Goal: Find specific page/section: Find specific page/section

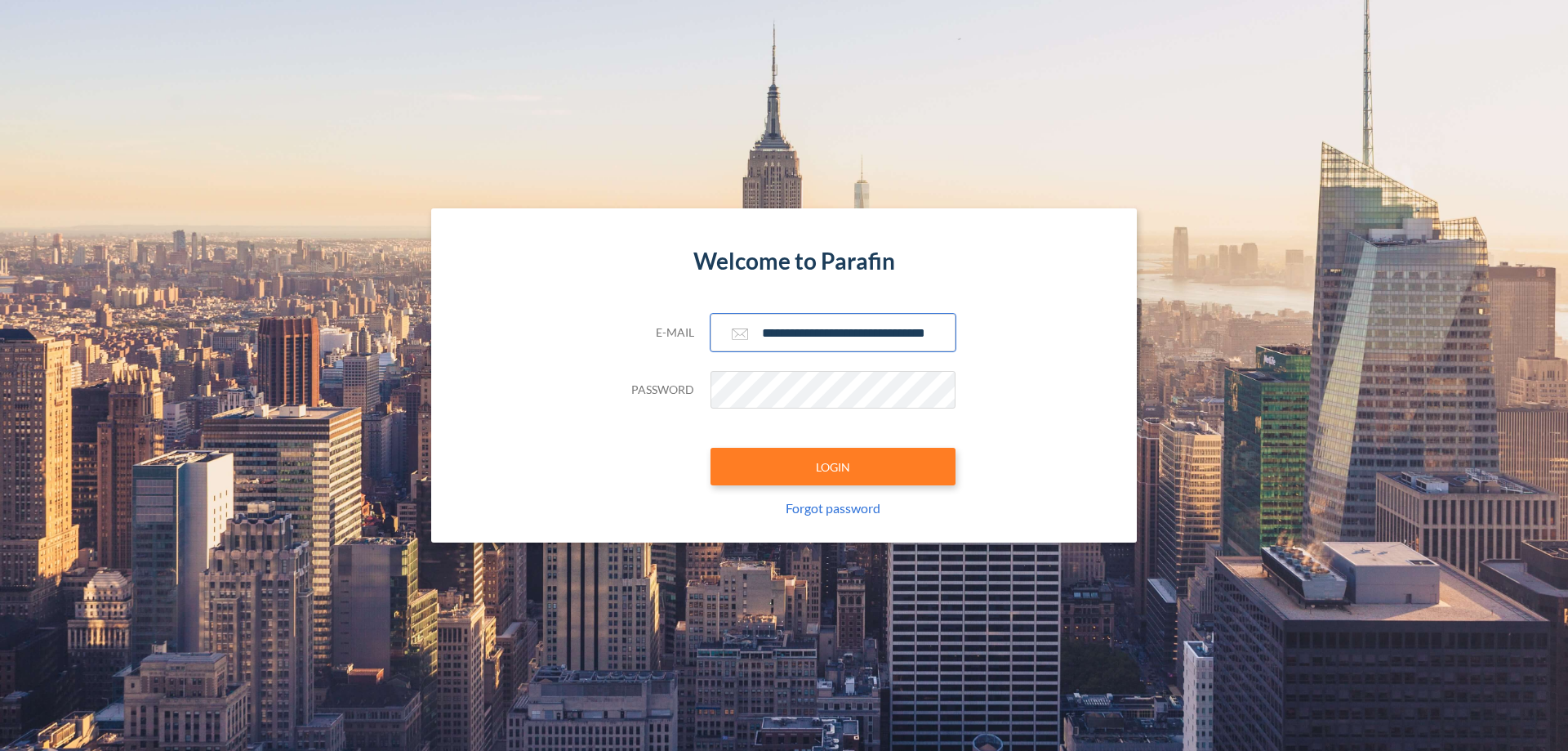
type input "**********"
click at [833, 467] on button "LOGIN" at bounding box center [833, 467] width 245 height 38
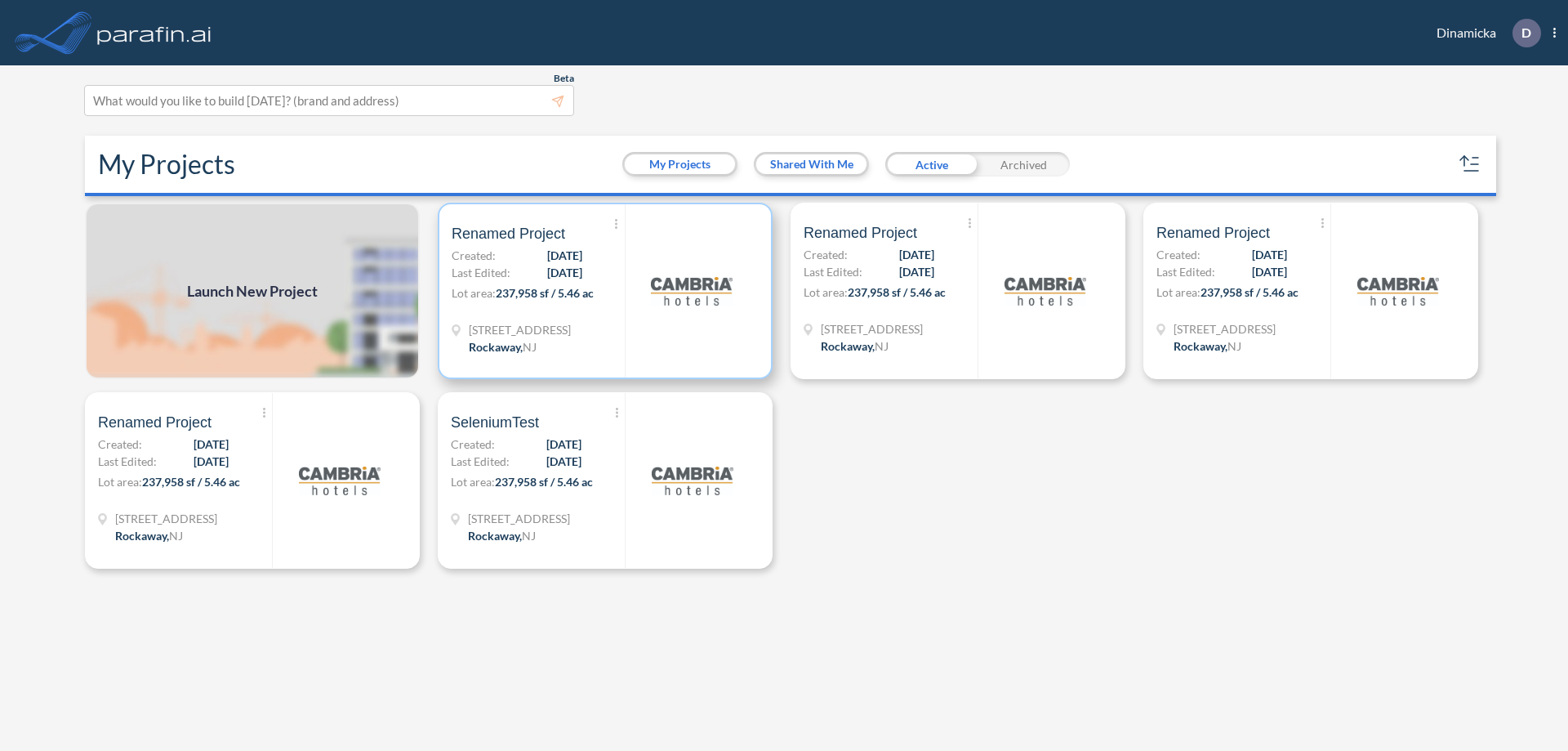
scroll to position [4, 0]
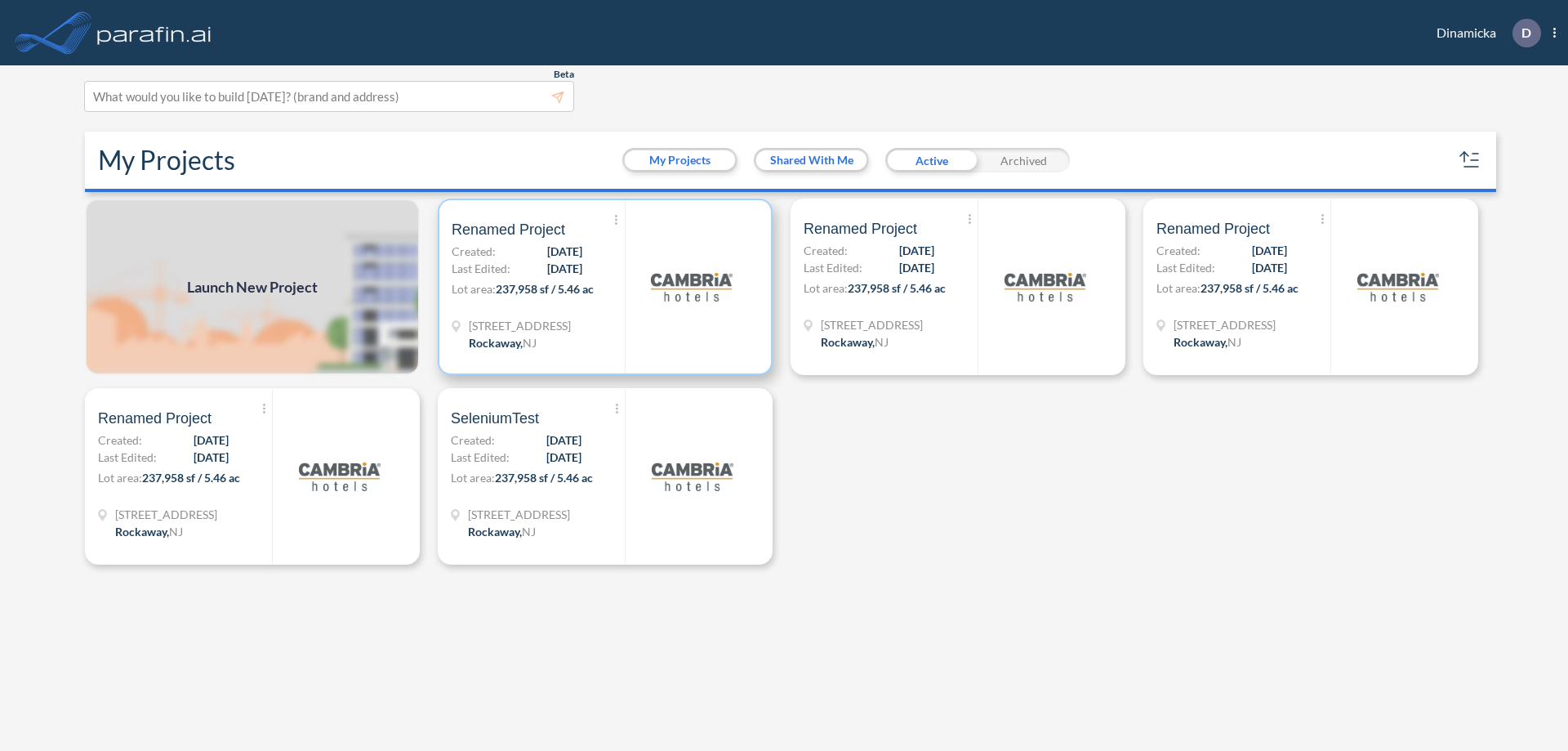
click at [605, 287] on p "Lot area: 237,958 sf / 5.46 ac" at bounding box center [538, 292] width 173 height 24
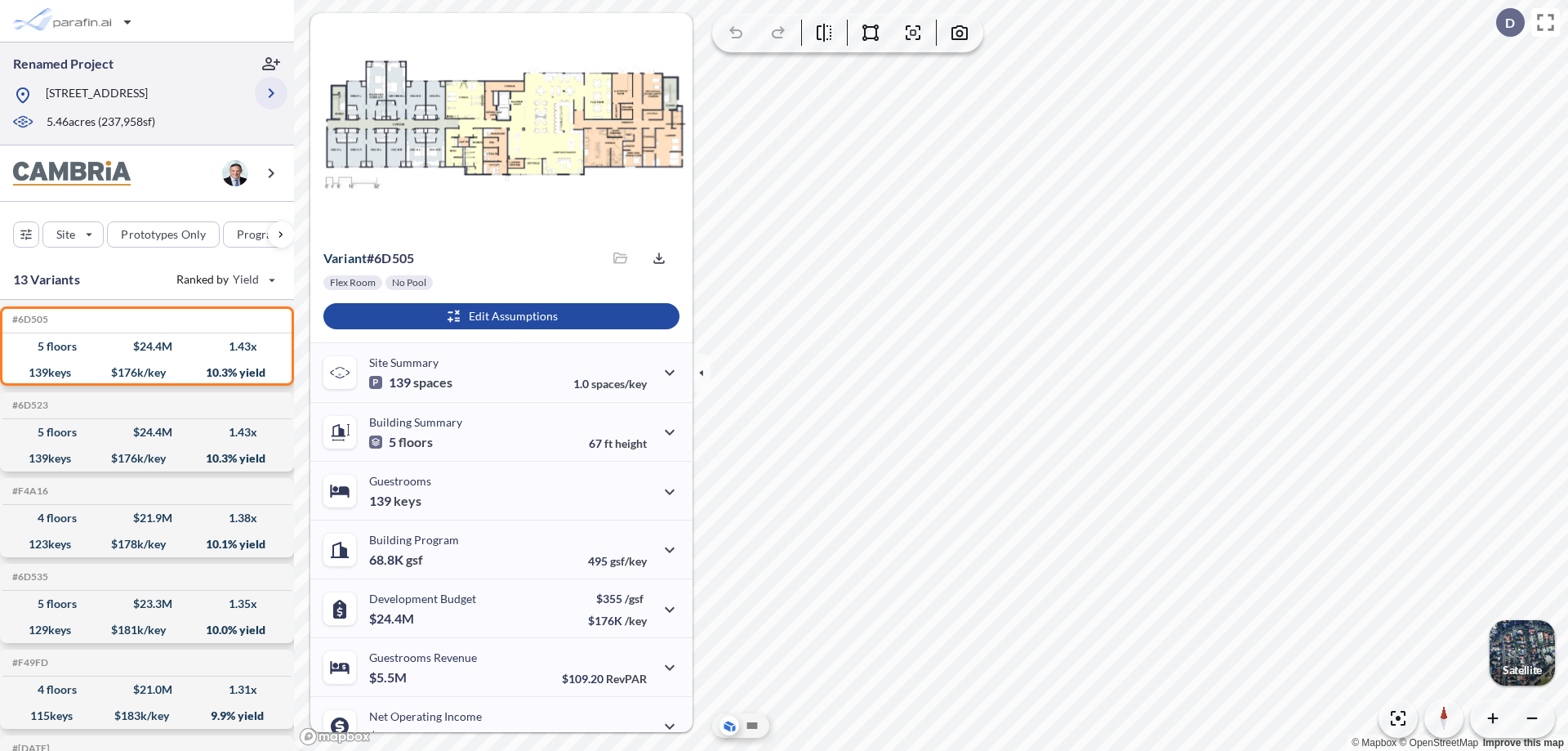
click at [271, 93] on icon "button" at bounding box center [270, 92] width 20 height 20
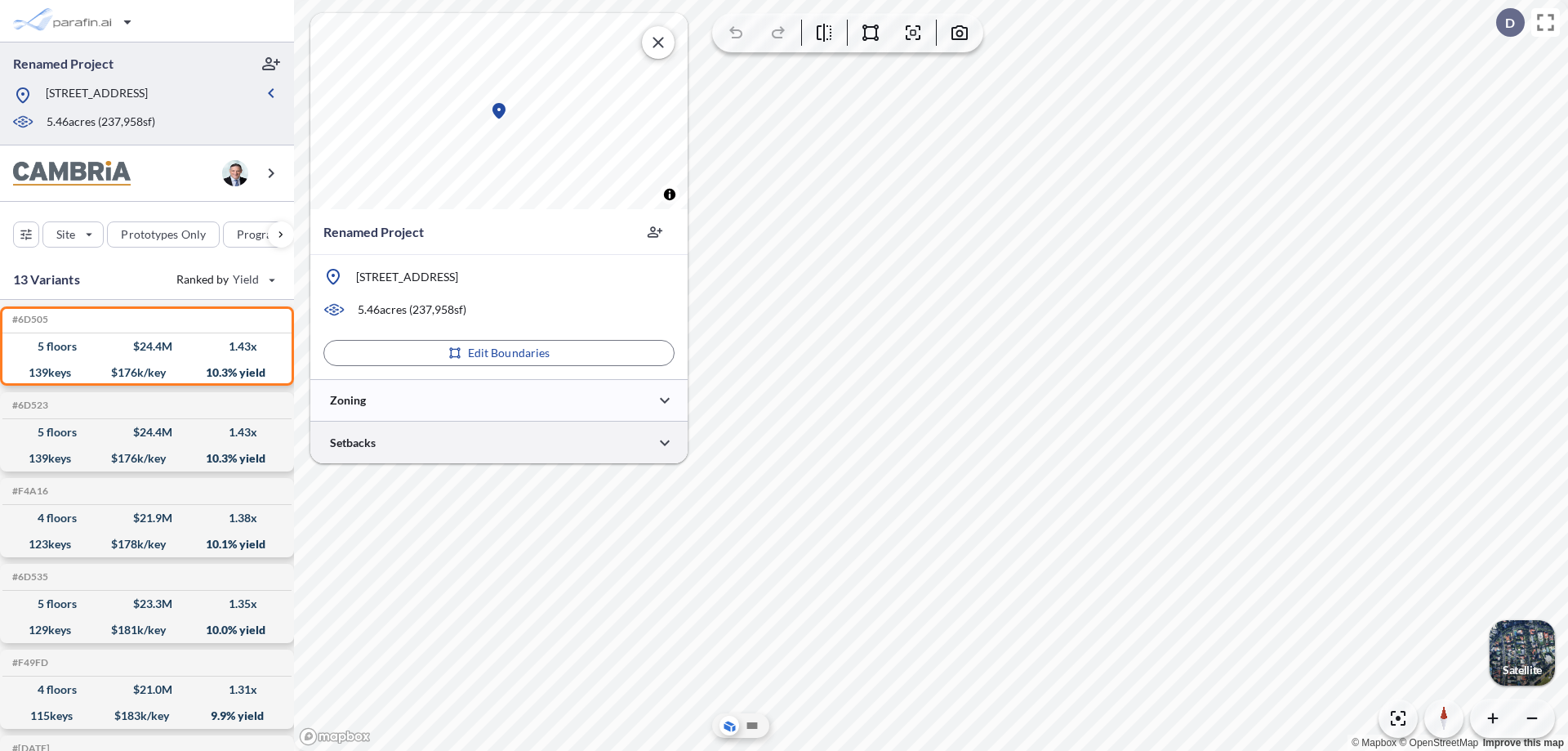
click at [499, 442] on div at bounding box center [499, 442] width 377 height 42
